Goal: Transaction & Acquisition: Purchase product/service

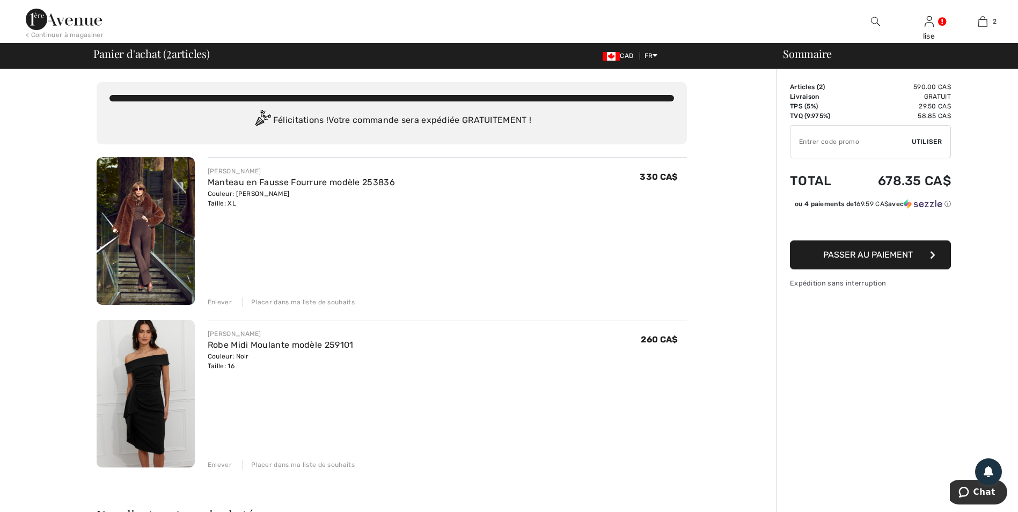
click at [155, 360] on img at bounding box center [146, 394] width 98 height 148
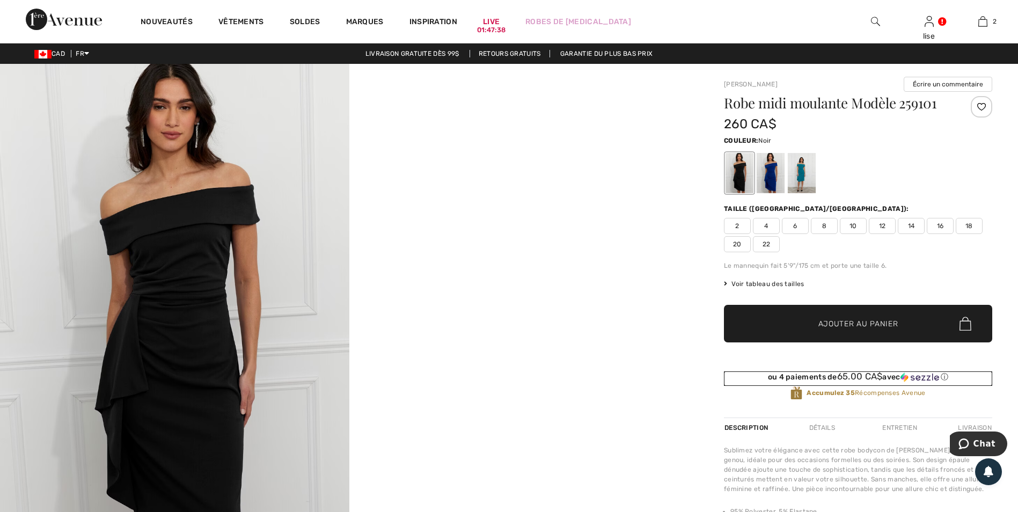
click at [804, 376] on div "ou 4 paiements de 65.00 CA$ avec ⓘ" at bounding box center [858, 376] width 268 height 11
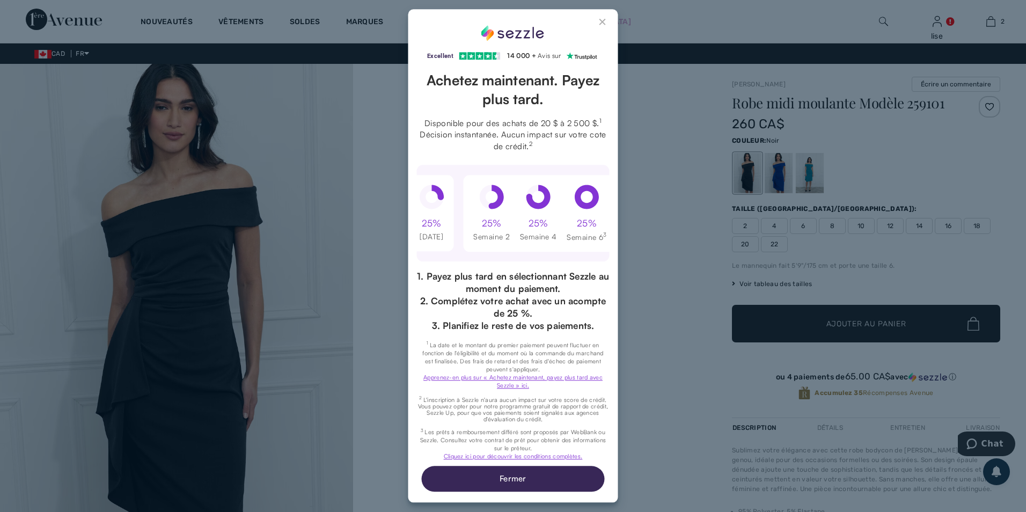
click at [602, 20] on button "Close Sezzle Modal" at bounding box center [603, 24] width 13 height 13
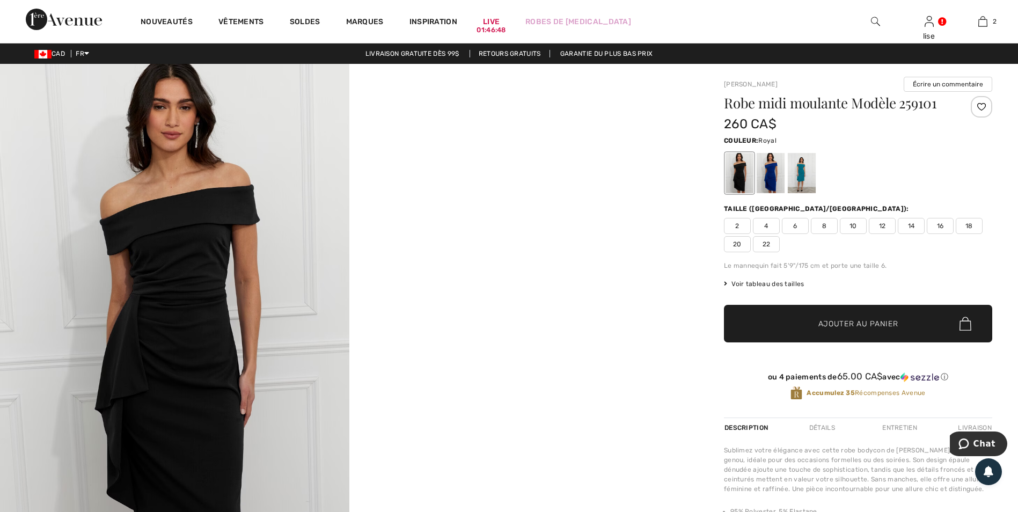
click at [763, 181] on div at bounding box center [771, 173] width 28 height 40
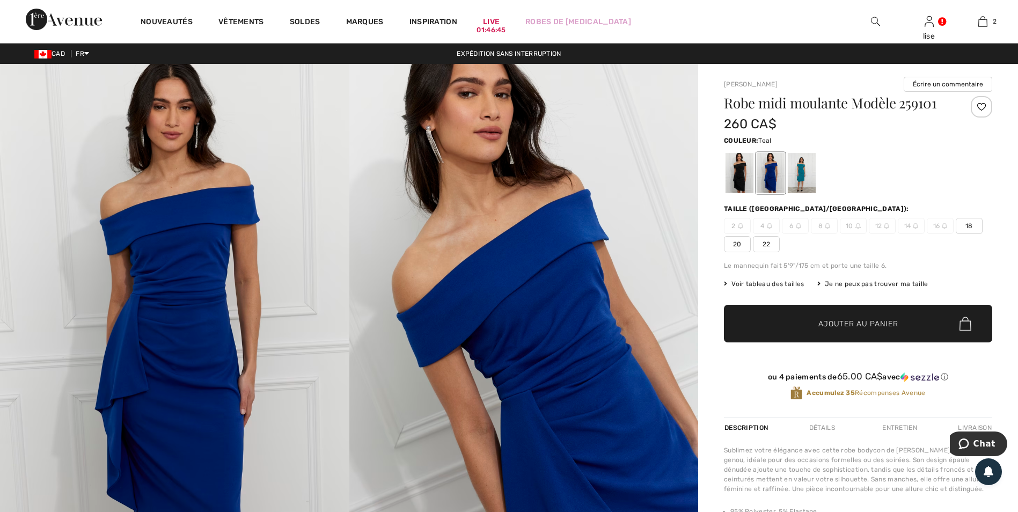
click at [797, 172] on div at bounding box center [802, 173] width 28 height 40
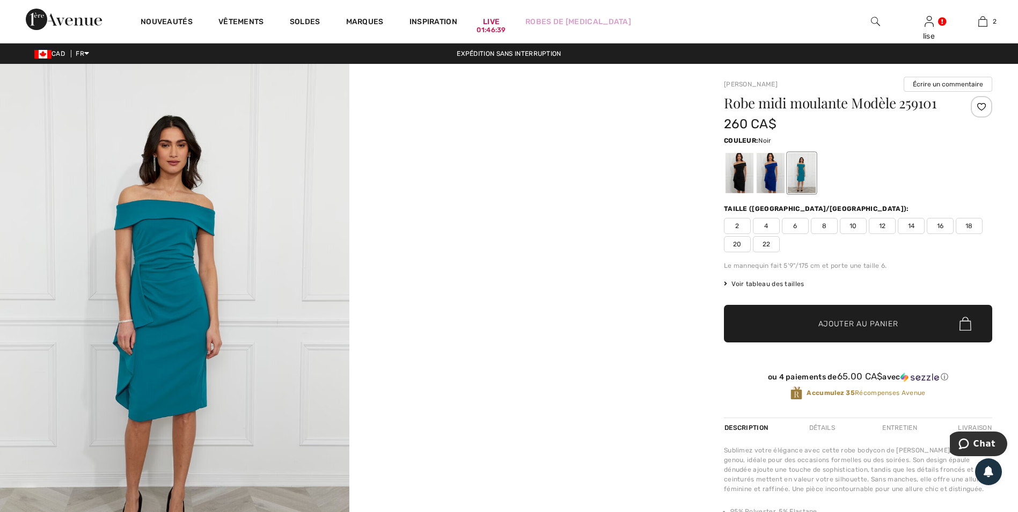
click at [739, 182] on div at bounding box center [740, 173] width 28 height 40
